Goal: Find specific page/section: Find specific page/section

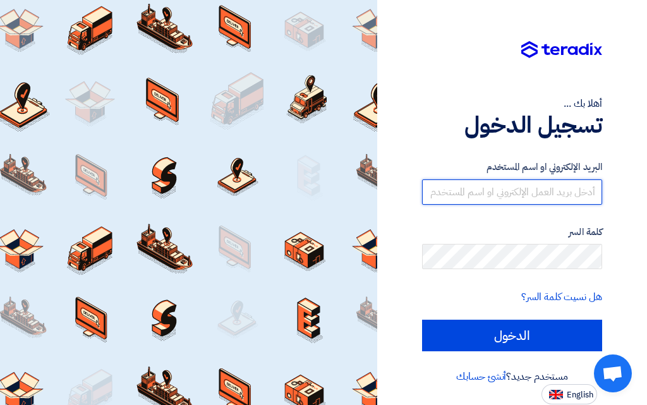
type input "[EMAIL_ADDRESS][DOMAIN_NAME]"
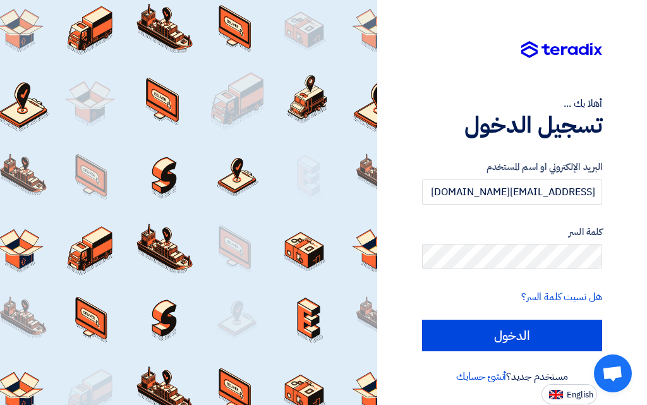
click at [633, 294] on div "أهلا بك ... تسجيل الدخول البريد الإلكتروني او اسم المستخدم [EMAIL_ADDRESS][DOMA…" at bounding box center [512, 202] width 251 height 405
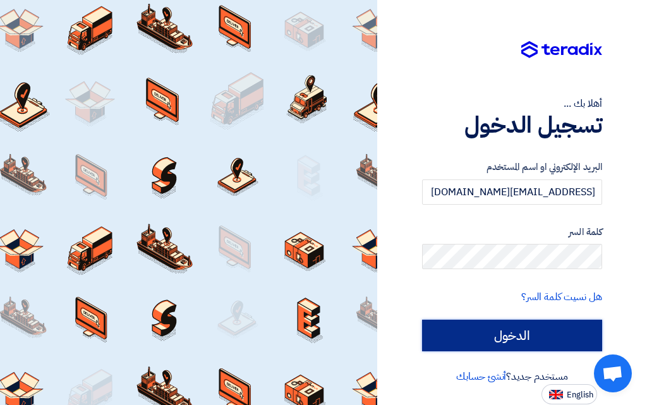
click at [532, 338] on input "الدخول" at bounding box center [512, 336] width 180 height 32
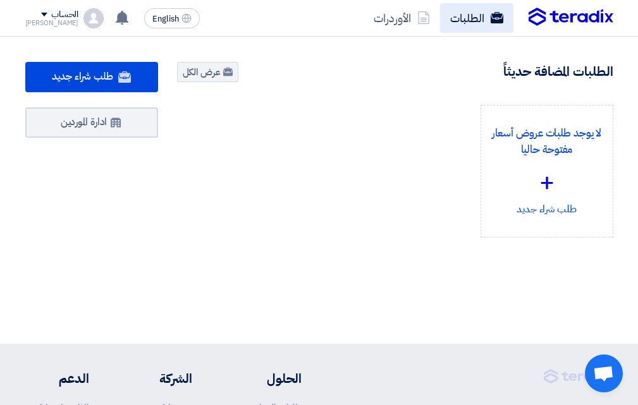
click at [473, 18] on link "الطلبات" at bounding box center [476, 18] width 73 height 30
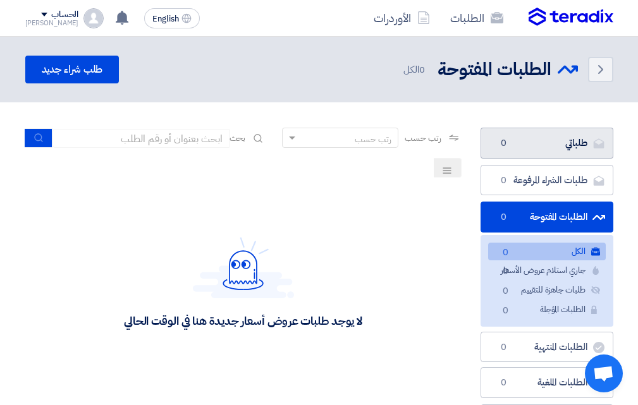
click at [517, 138] on link "طلباتي طلباتي 0" at bounding box center [546, 143] width 133 height 31
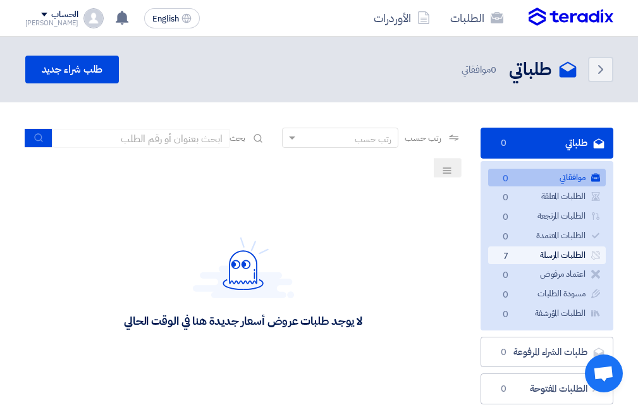
click at [526, 257] on link "الطلبات المرسلة الطلبات المرسلة 7" at bounding box center [547, 256] width 118 height 18
